Goal: Task Accomplishment & Management: Manage account settings

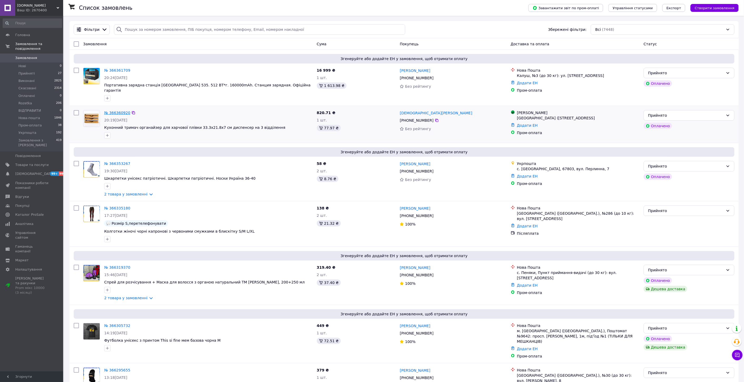
click at [113, 111] on link "№ 366360920" at bounding box center [117, 113] width 26 height 4
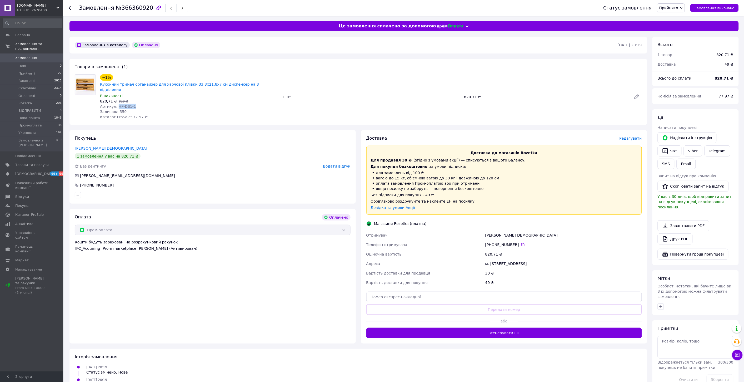
drag, startPoint x: 116, startPoint y: 94, endPoint x: 133, endPoint y: 95, distance: 16.4
click at [133, 104] on div "Артикул: HP-DS1-1" at bounding box center [189, 106] width 178 height 5
copy span "HP-DS1-1"
click at [32, 194] on span "Відгуки" at bounding box center [31, 196] width 33 height 5
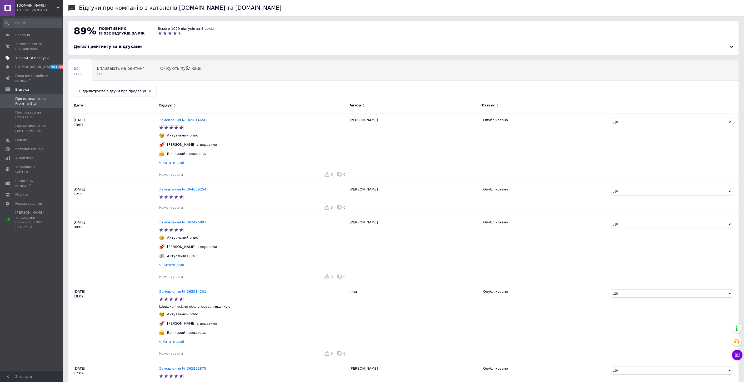
click at [22, 62] on link "Товари та послуги" at bounding box center [32, 57] width 65 height 9
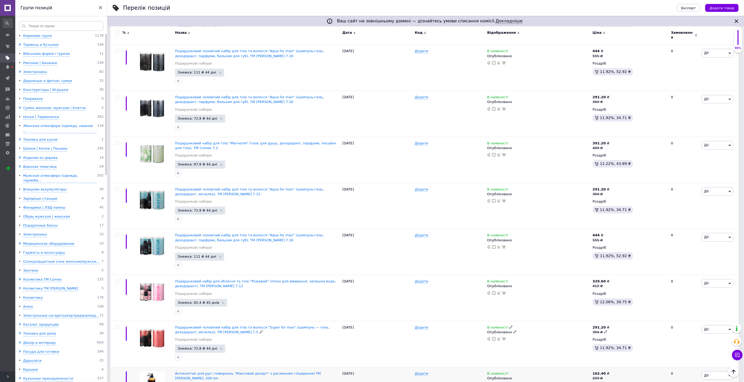
scroll to position [556, 0]
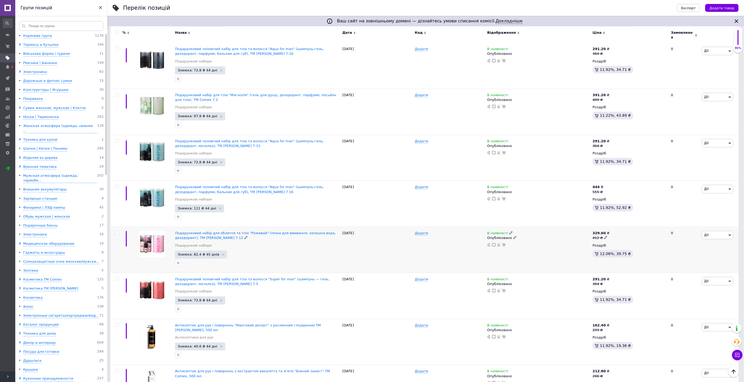
click at [142, 231] on img at bounding box center [152, 244] width 26 height 26
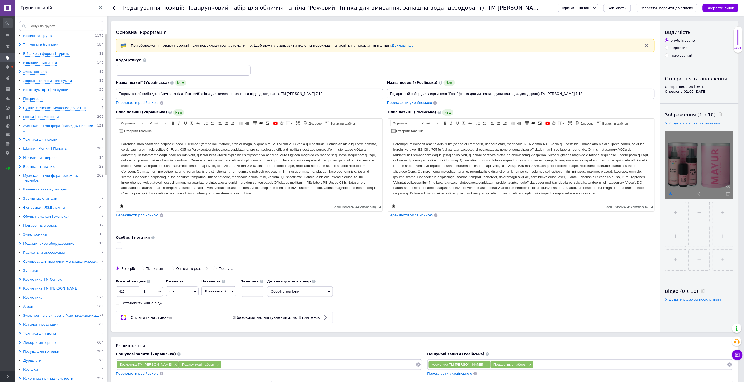
click at [671, 192] on icon at bounding box center [671, 194] width 4 height 4
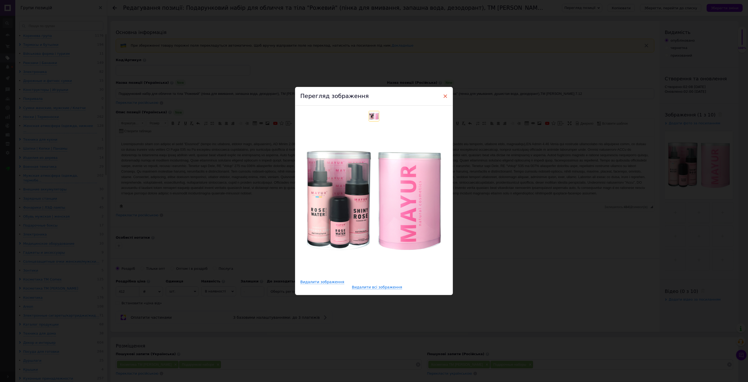
click at [446, 93] on span "×" at bounding box center [445, 96] width 5 height 9
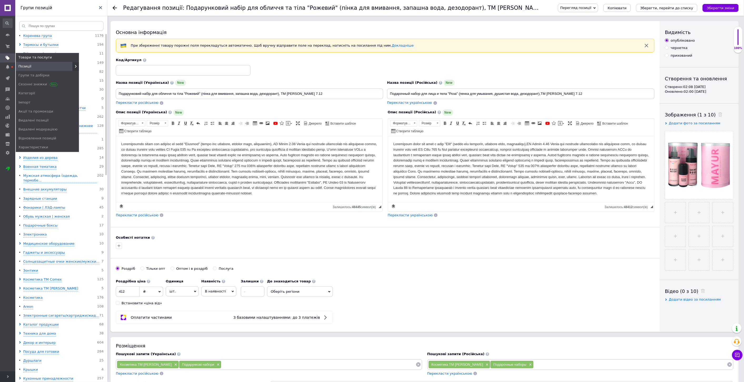
click at [5, 60] on span at bounding box center [7, 58] width 15 height 5
